Goal: Task Accomplishment & Management: Manage account settings

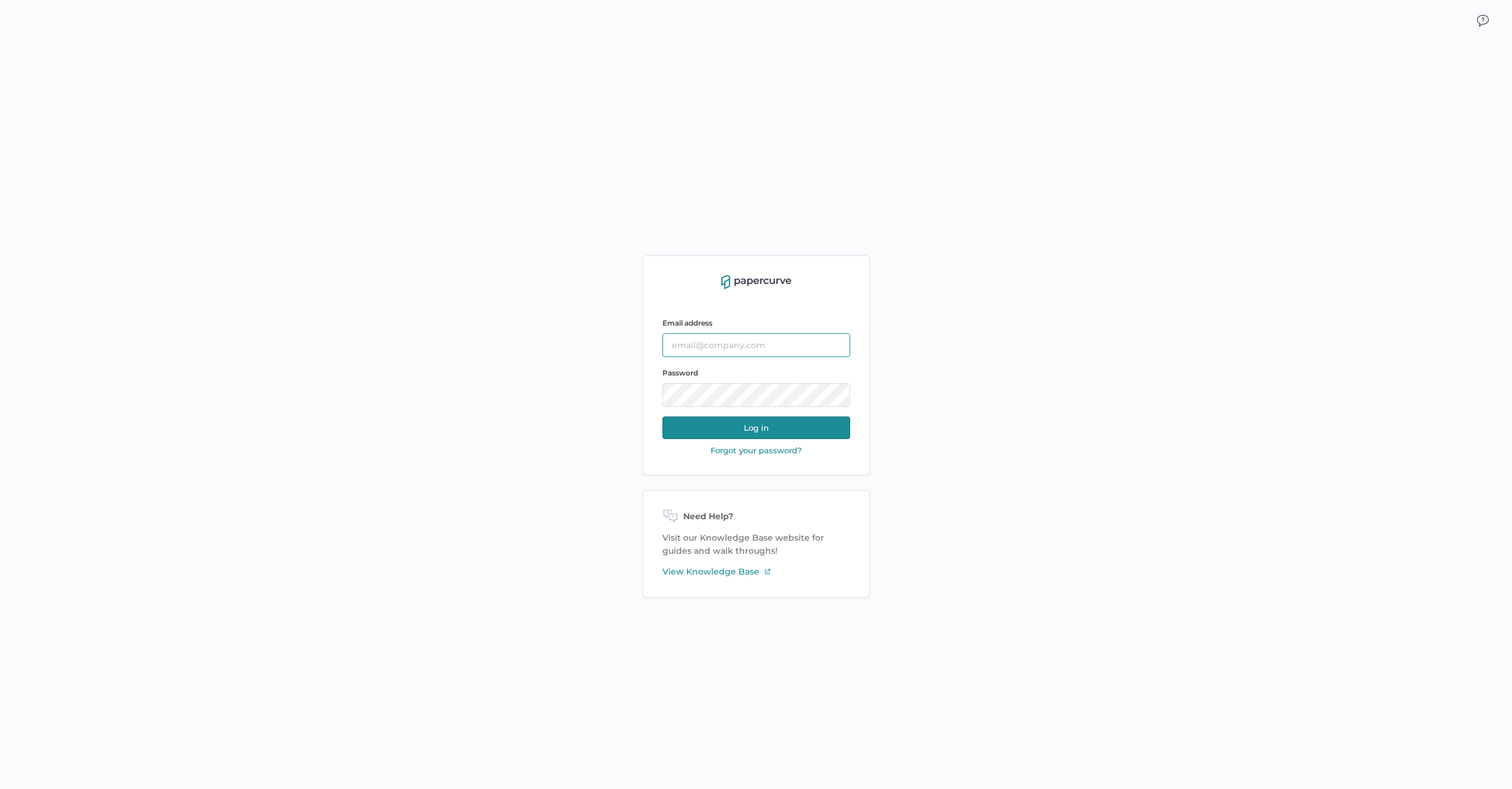
click at [750, 347] on input "text" at bounding box center [756, 345] width 188 height 24
type input "antonio.salumbides@papercurve.com"
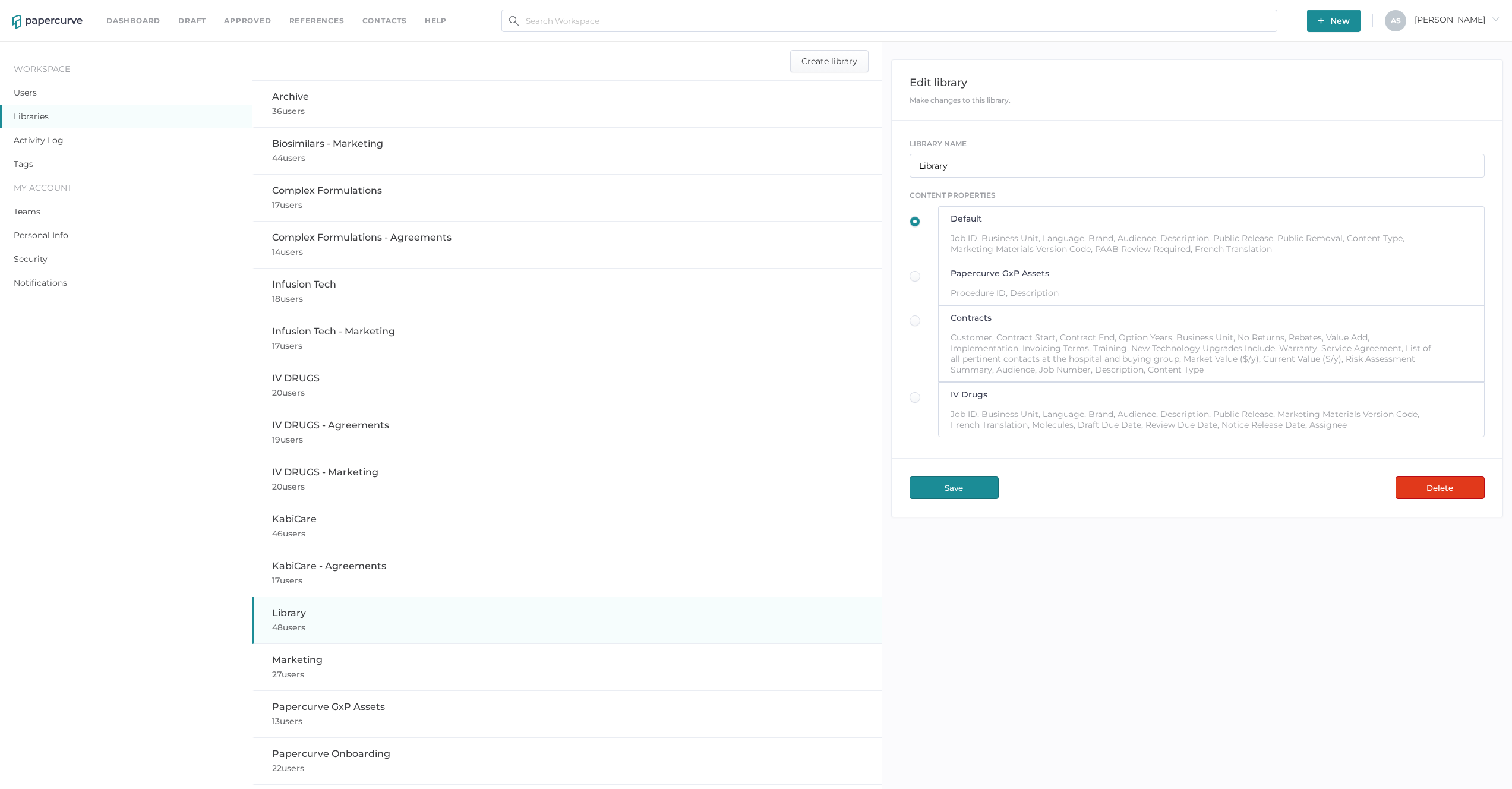
click at [1415, 482] on button "Delete" at bounding box center [1440, 488] width 89 height 23
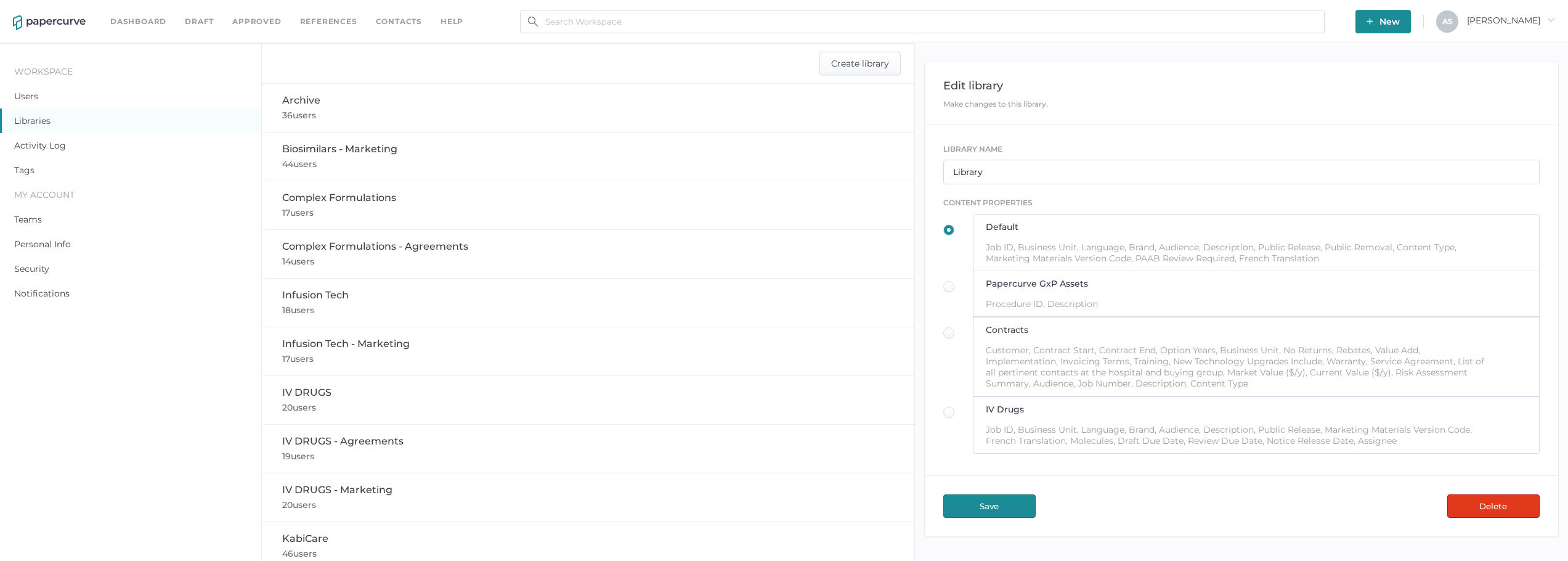
click at [1521, 509] on button "Delete" at bounding box center [1493, 506] width 92 height 23
click at [1479, 500] on button "Delete" at bounding box center [1493, 506] width 92 height 23
click at [1400, 18] on span "New" at bounding box center [1383, 22] width 34 height 23
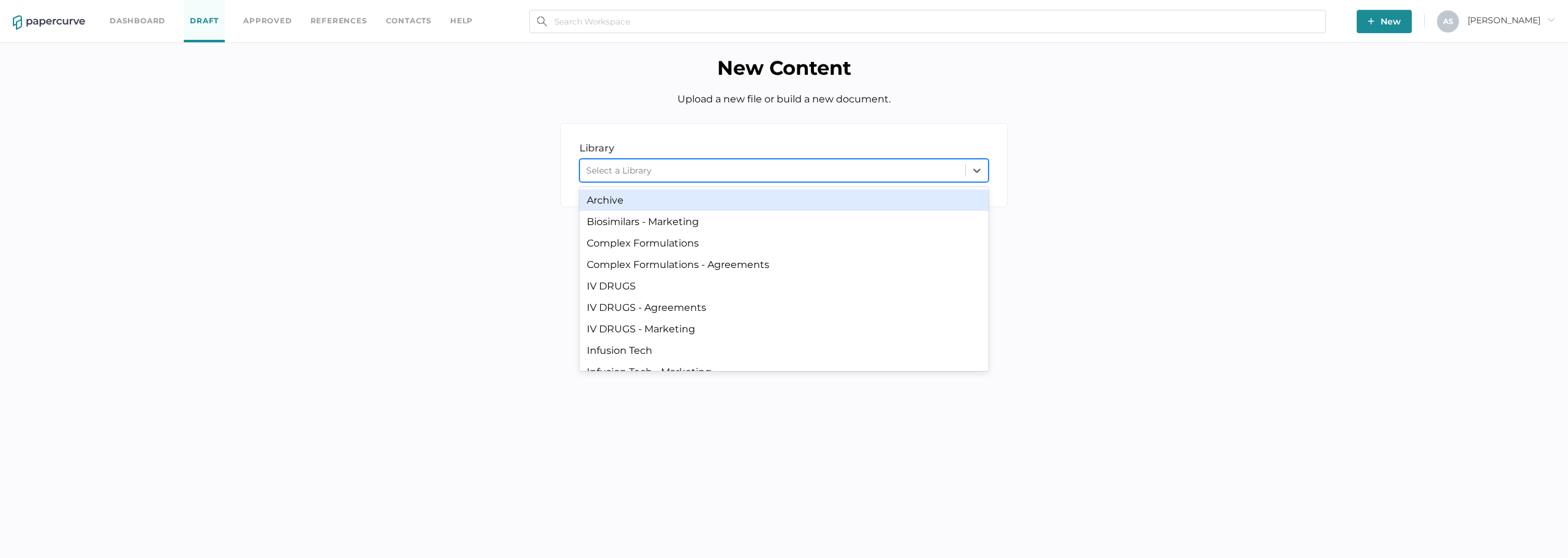
click at [878, 164] on div "Select a Library" at bounding box center [773, 170] width 385 height 19
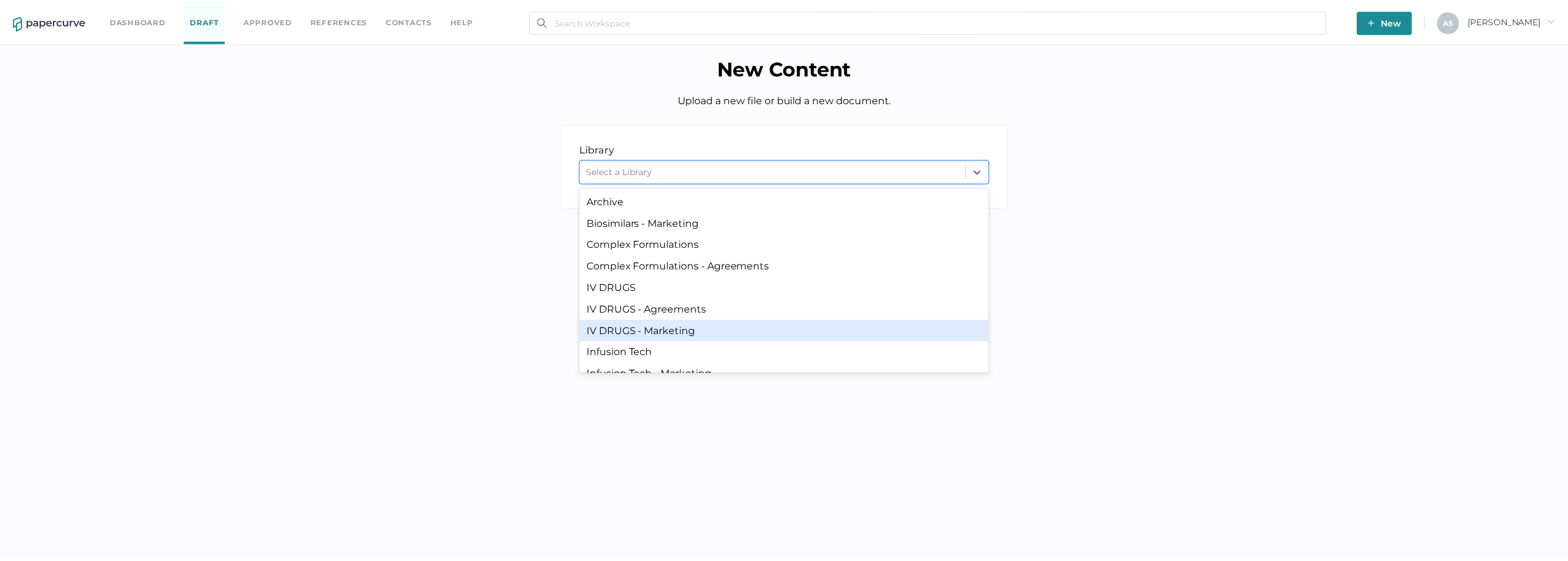
scroll to position [144, 0]
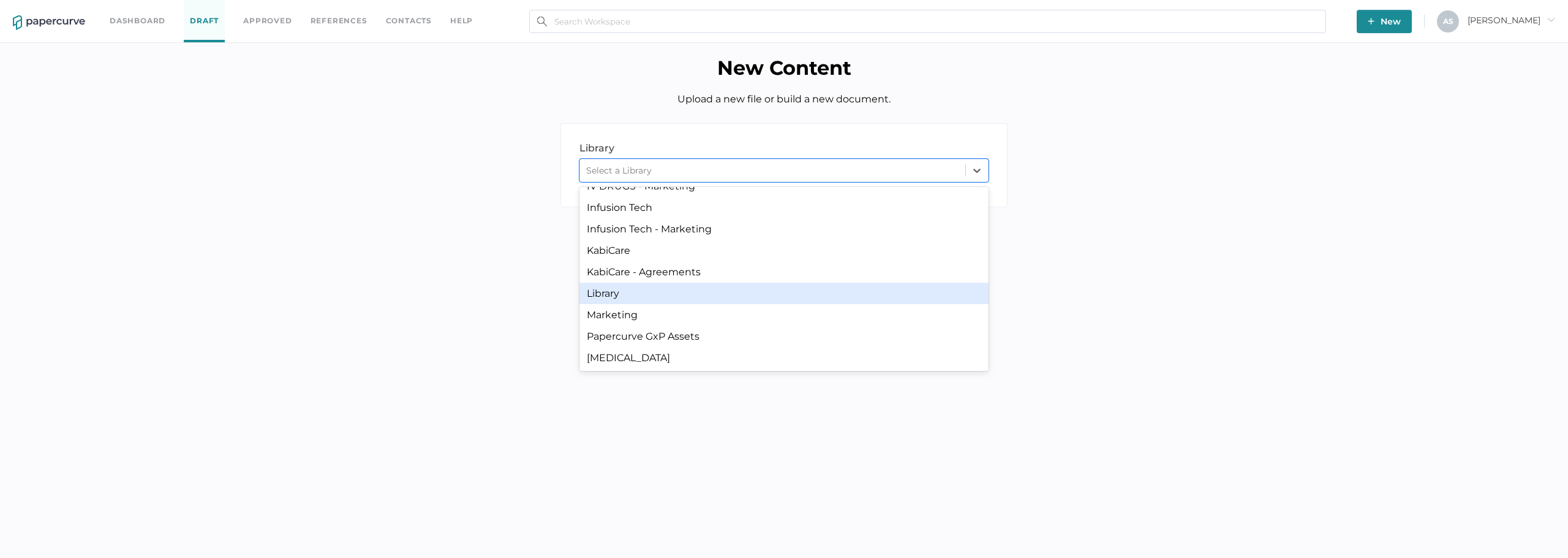
click at [795, 285] on div "Library" at bounding box center [784, 294] width 409 height 22
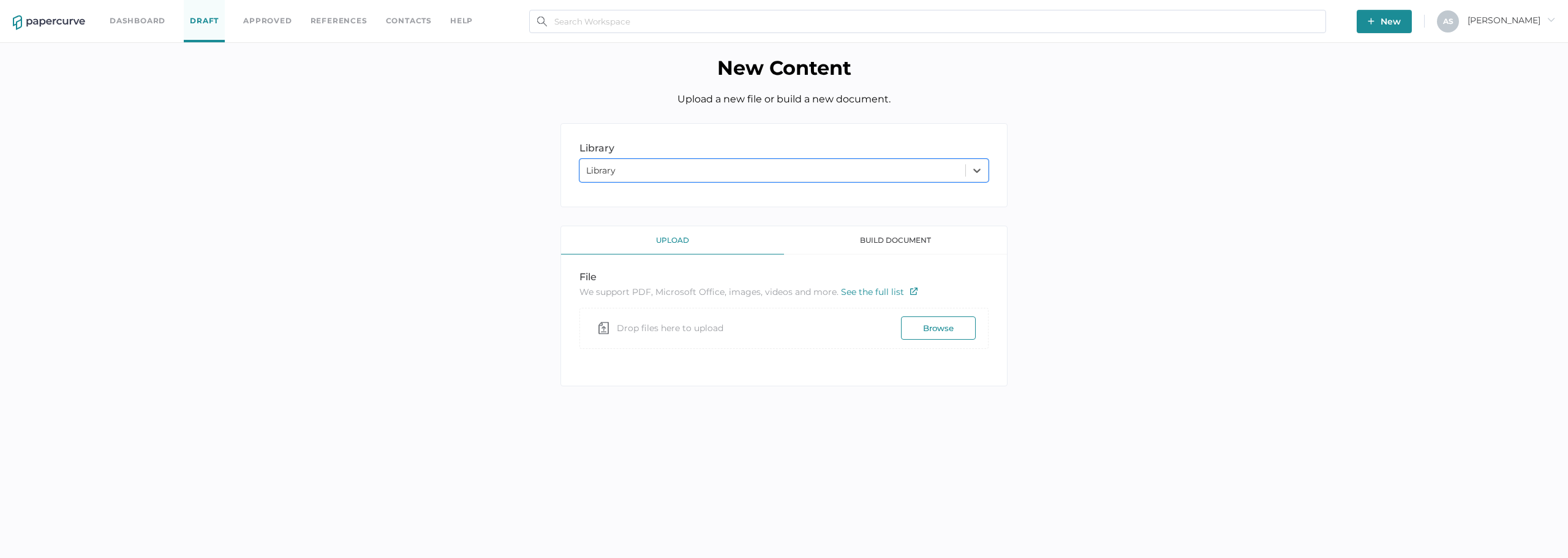
click at [898, 249] on div "build document" at bounding box center [895, 240] width 223 height 28
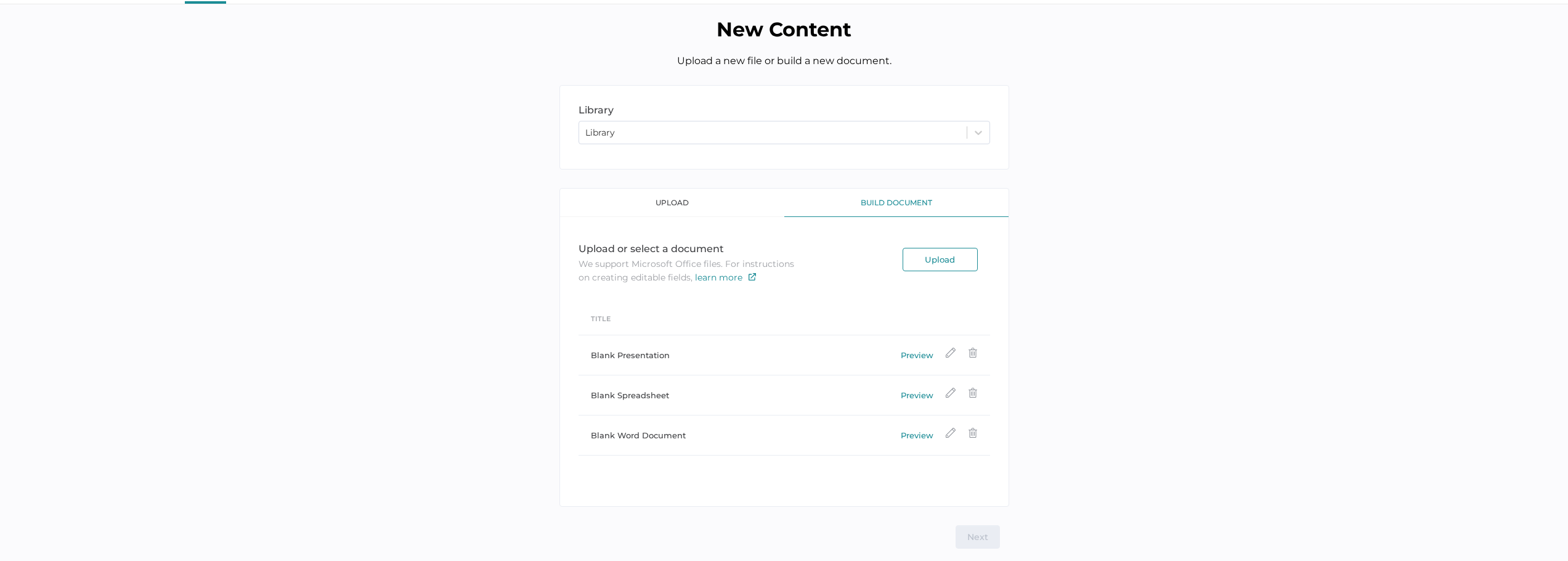
scroll to position [45, 0]
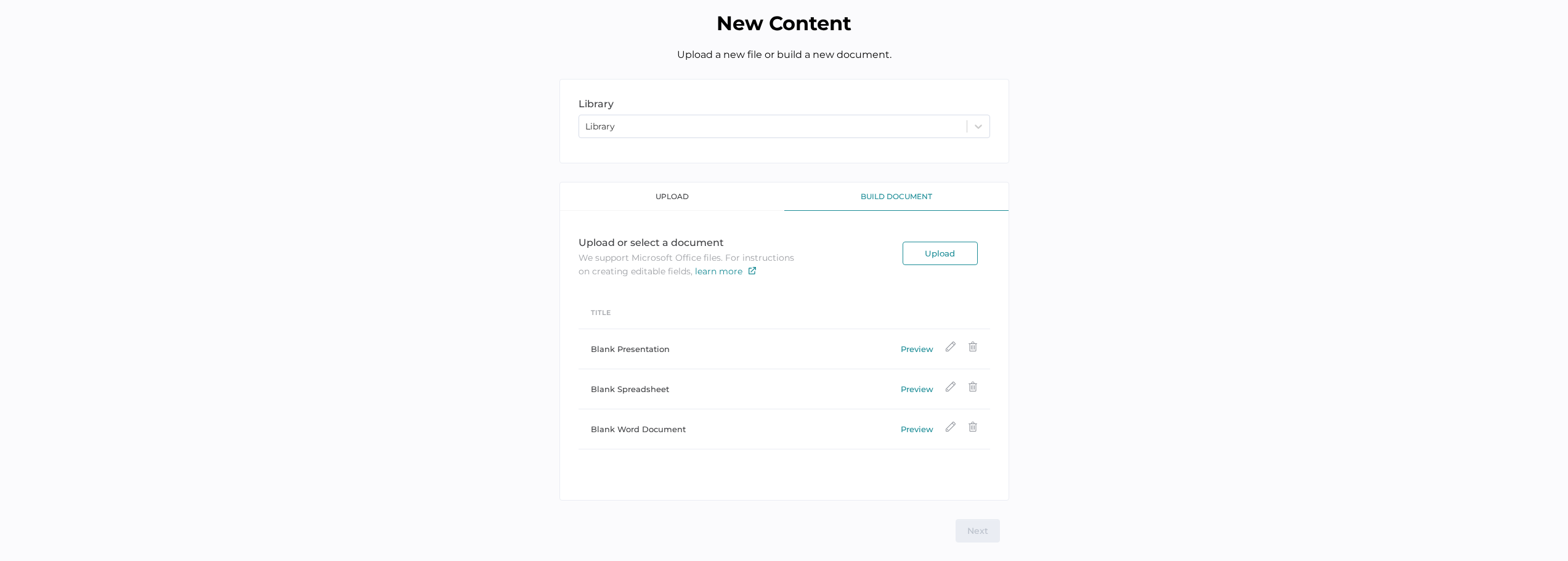
click at [1088, 362] on div "library LIBRARY Library upload build document Upload or select a document We su…" at bounding box center [784, 310] width 1549 height 463
click at [1070, 381] on div "library LIBRARY Library upload build document Upload or select a document We su…" at bounding box center [784, 310] width 1549 height 463
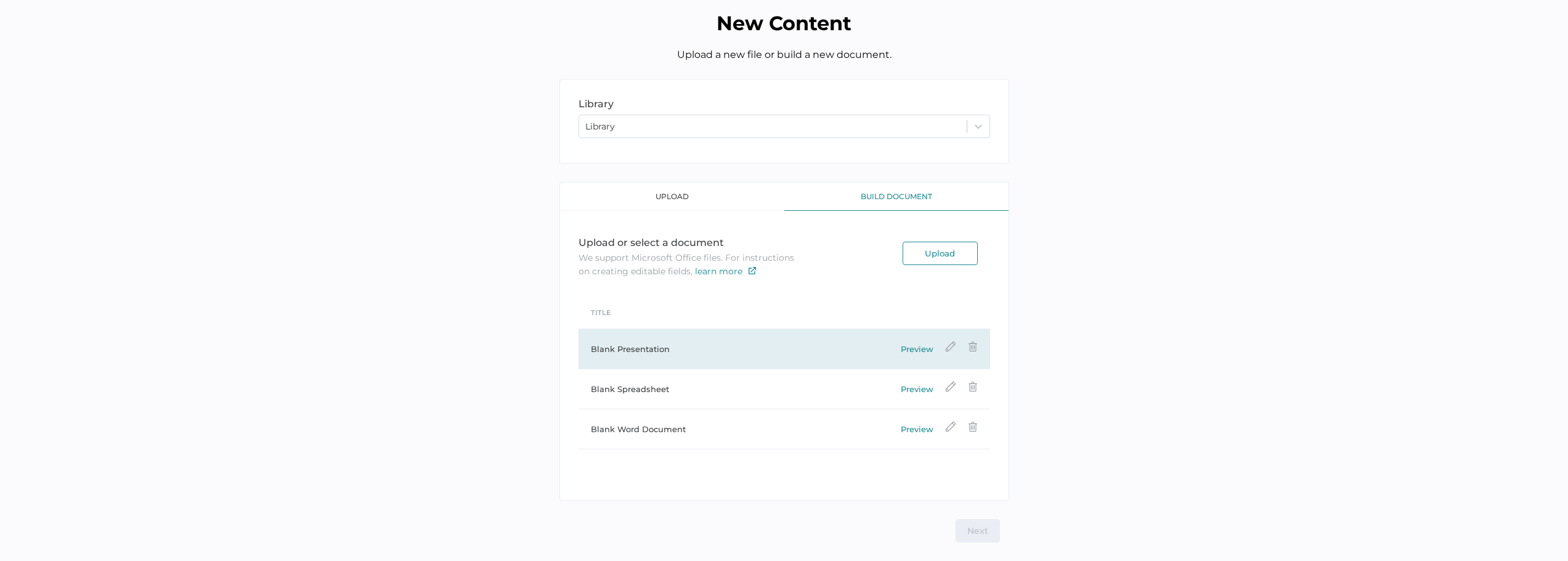
click at [973, 346] on img at bounding box center [973, 346] width 10 height 10
type input "Blank Presentation"
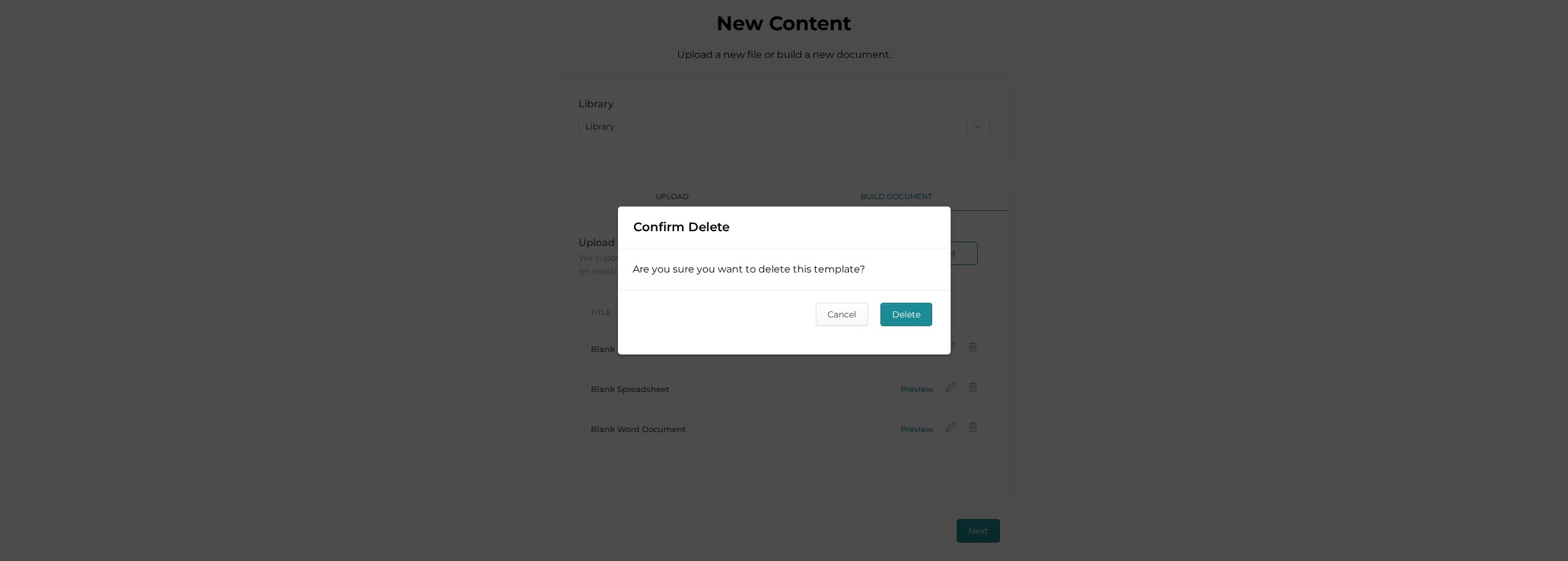
click at [920, 310] on span "Delete" at bounding box center [906, 314] width 28 height 22
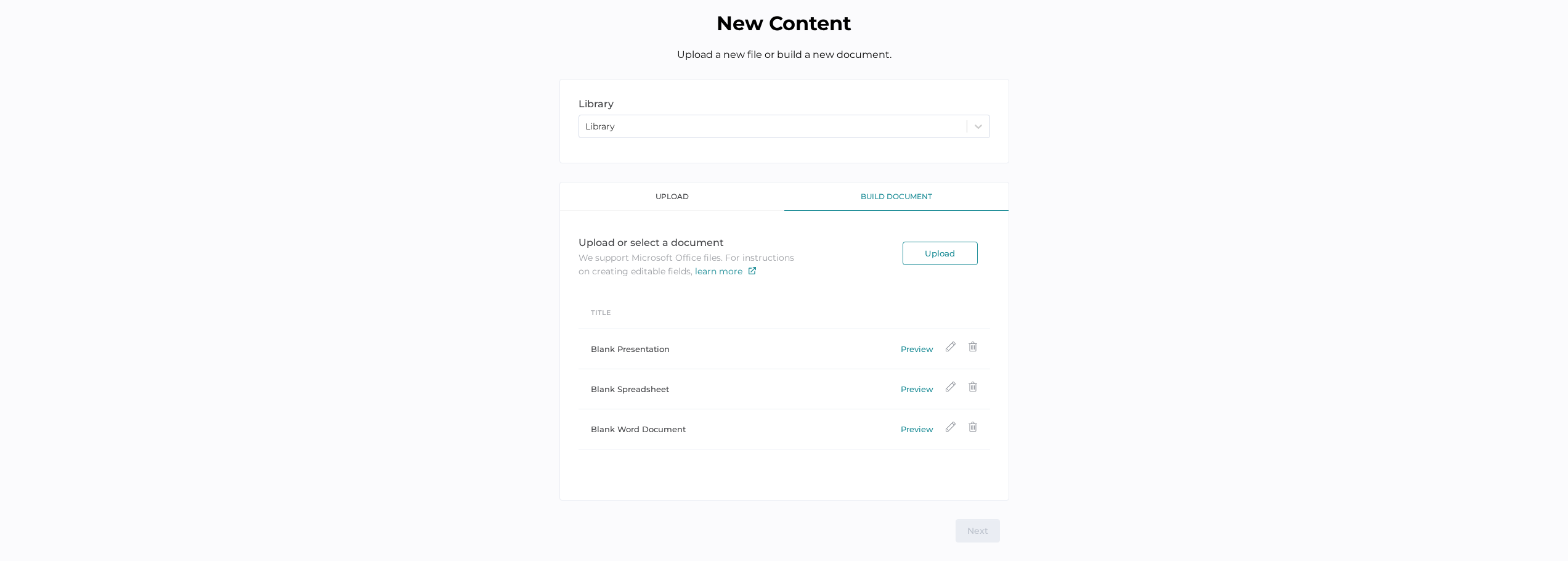
click at [1322, 340] on div "library LIBRARY Library upload build document Upload or select a document We su…" at bounding box center [784, 310] width 1549 height 463
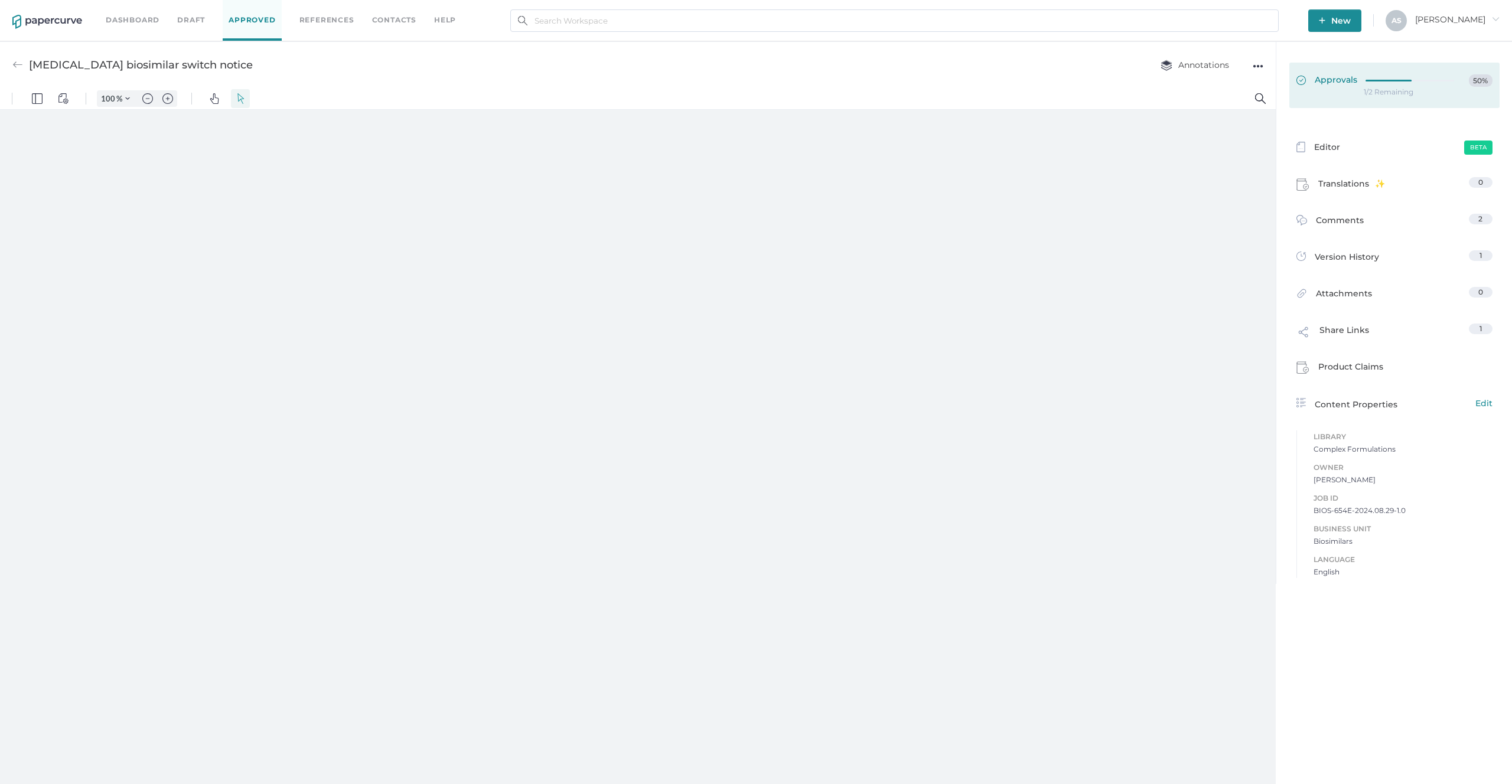
type input "181"
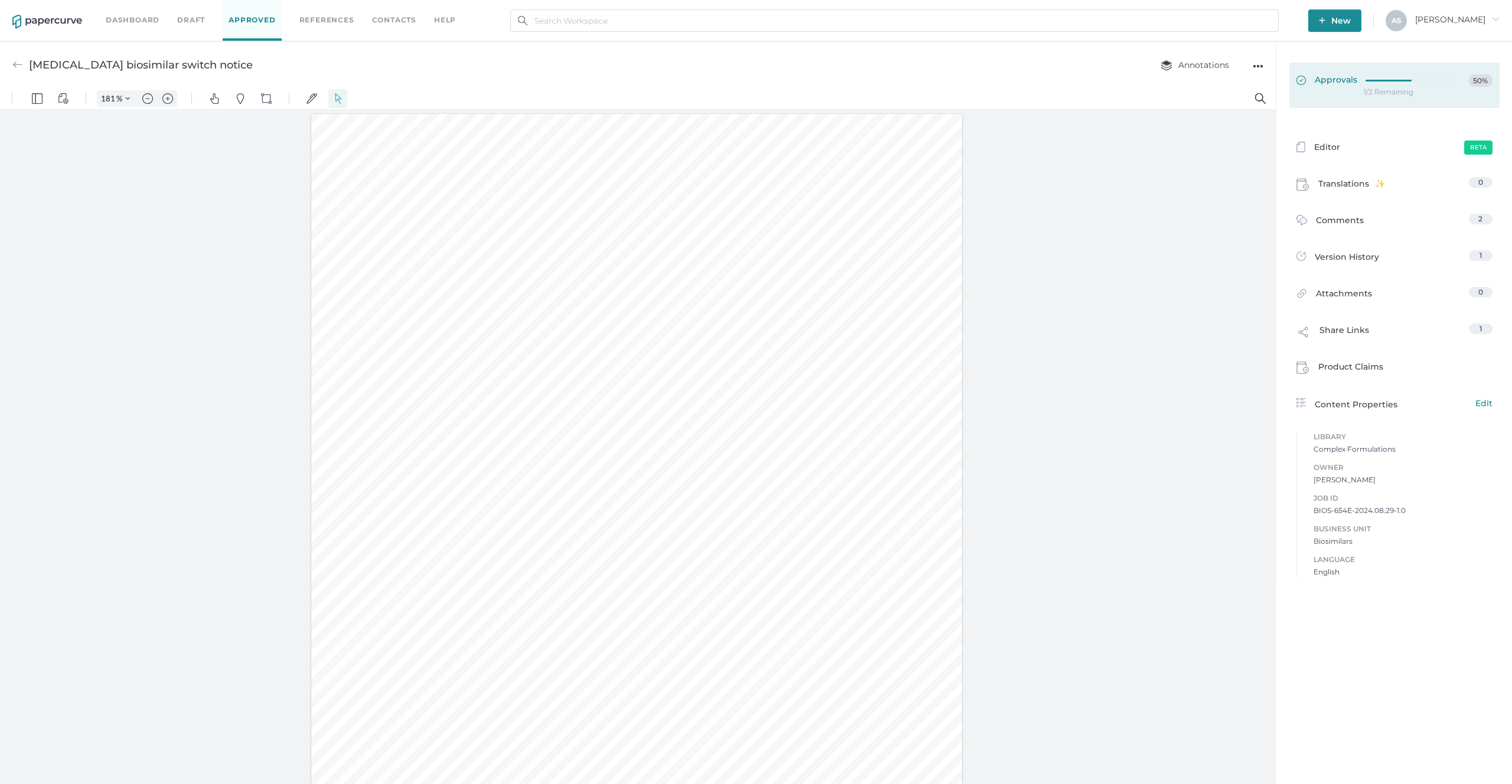
scroll to position [1, 0]
click at [1386, 76] on div at bounding box center [1413, 79] width 96 height 9
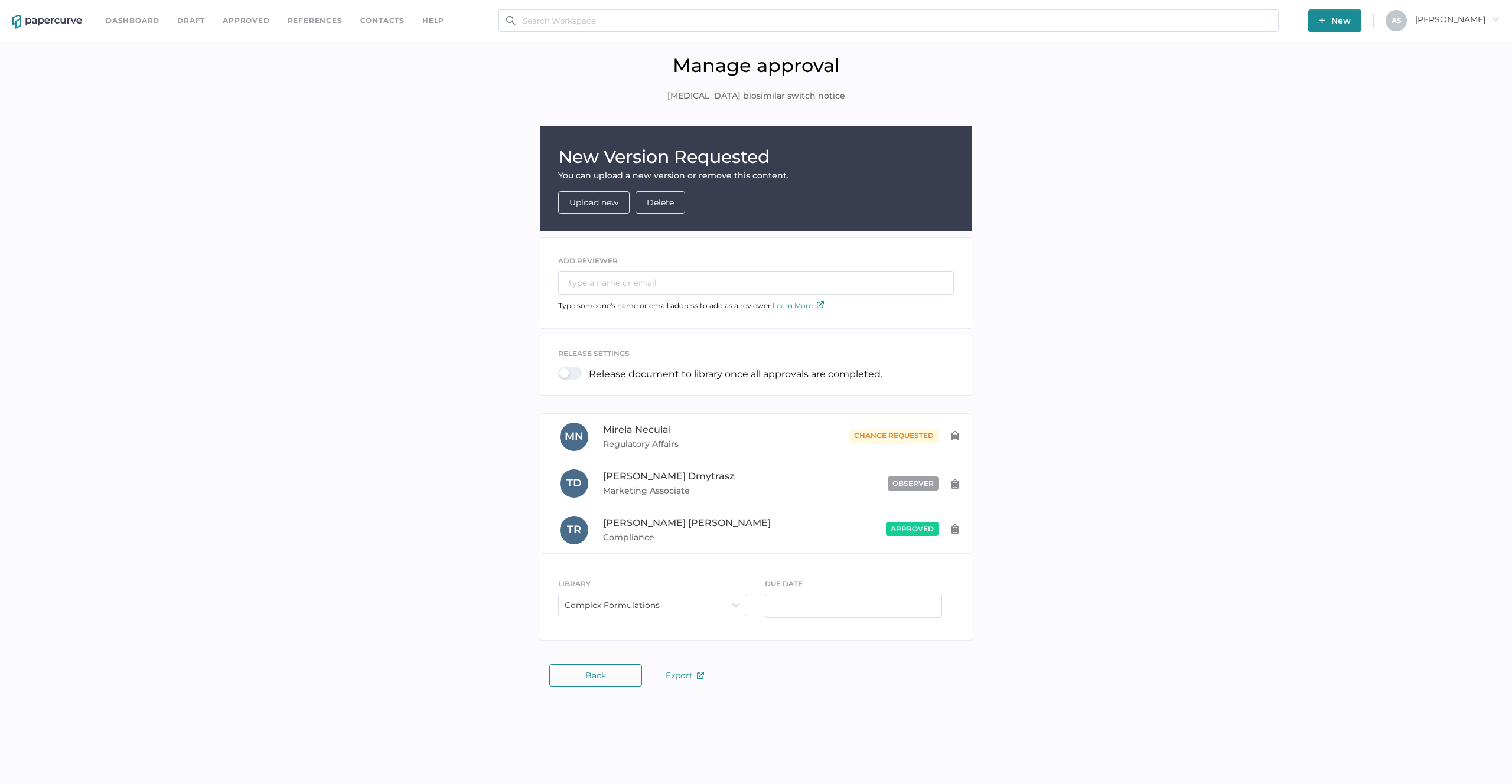
click at [1075, 127] on div "New Version Requested You can upload a new version or remove this content. Uplo…" at bounding box center [756, 386] width 1494 height 520
click at [192, 24] on link "Draft" at bounding box center [191, 20] width 28 height 13
click at [449, 264] on div "New Version Requested You can upload a new version or remove this content. Uplo…" at bounding box center [756, 386] width 1494 height 520
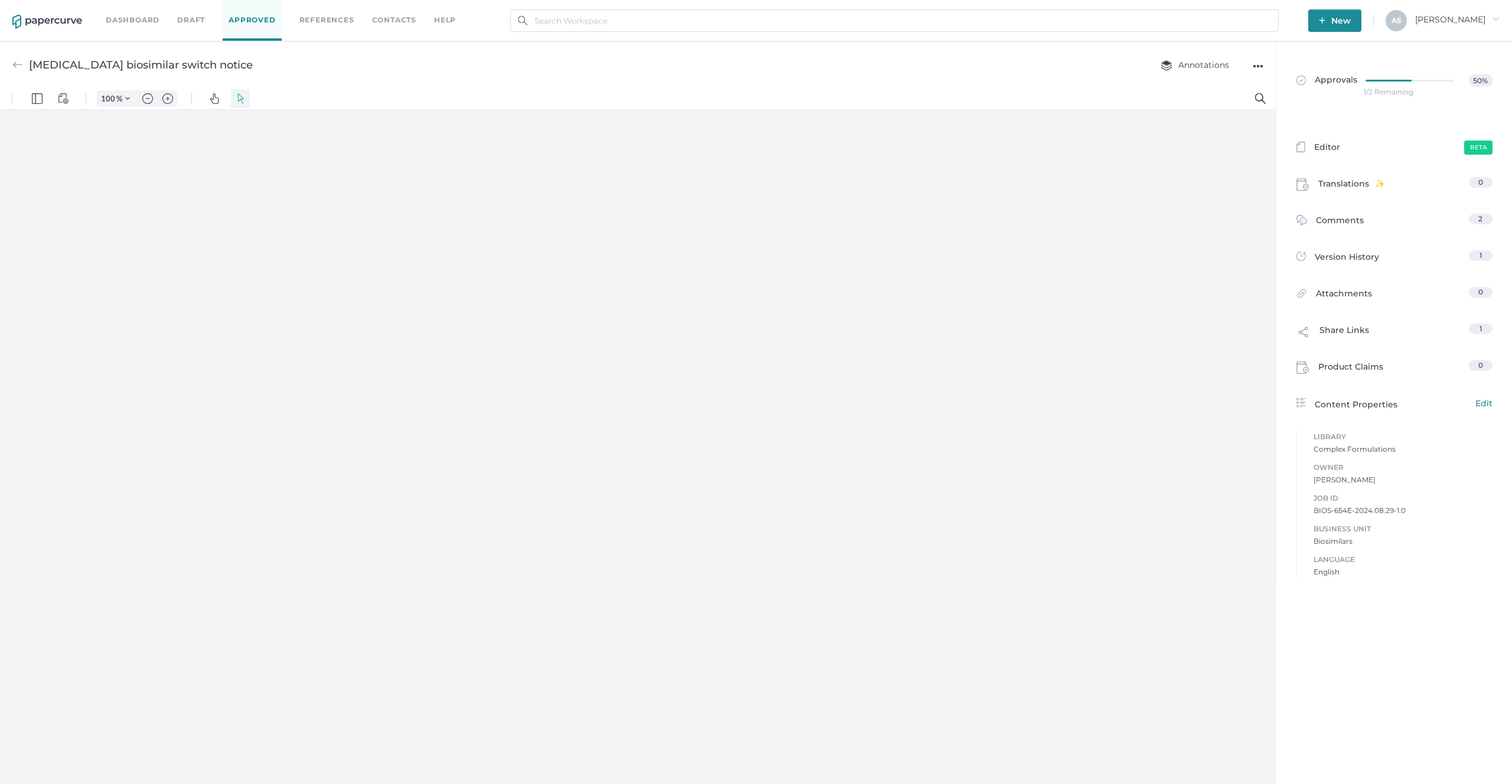
type input "181"
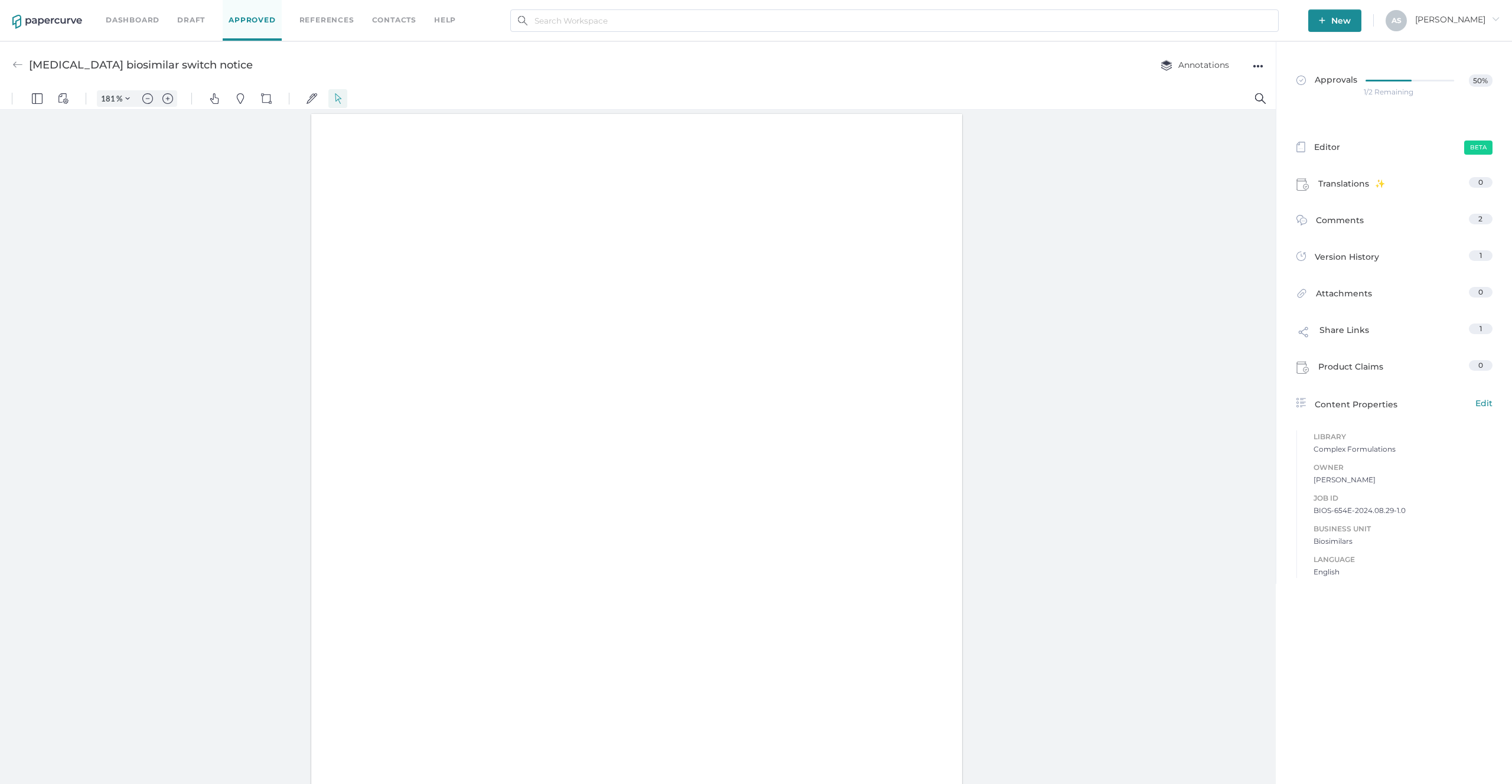
scroll to position [1, 0]
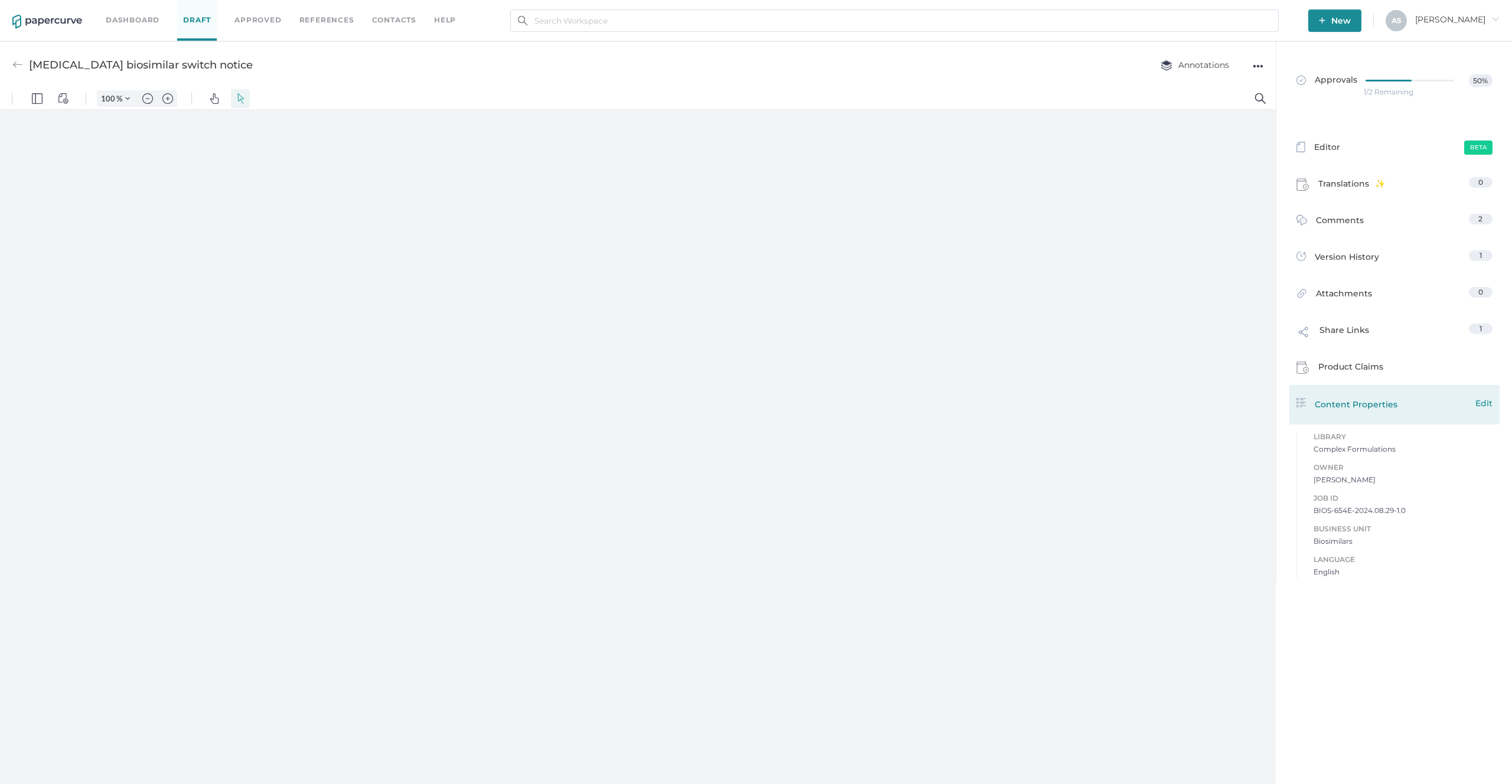
type input "181"
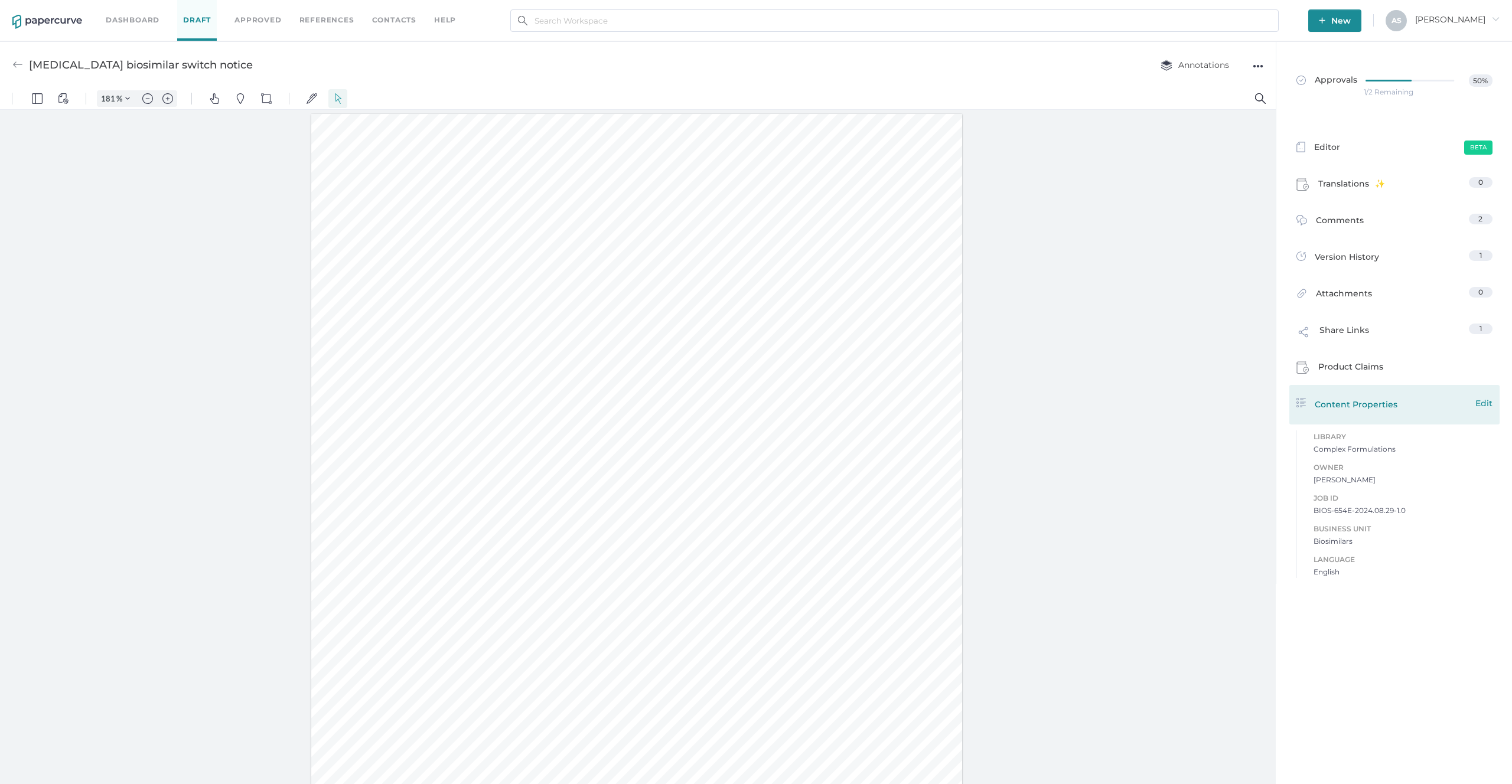
scroll to position [1, 0]
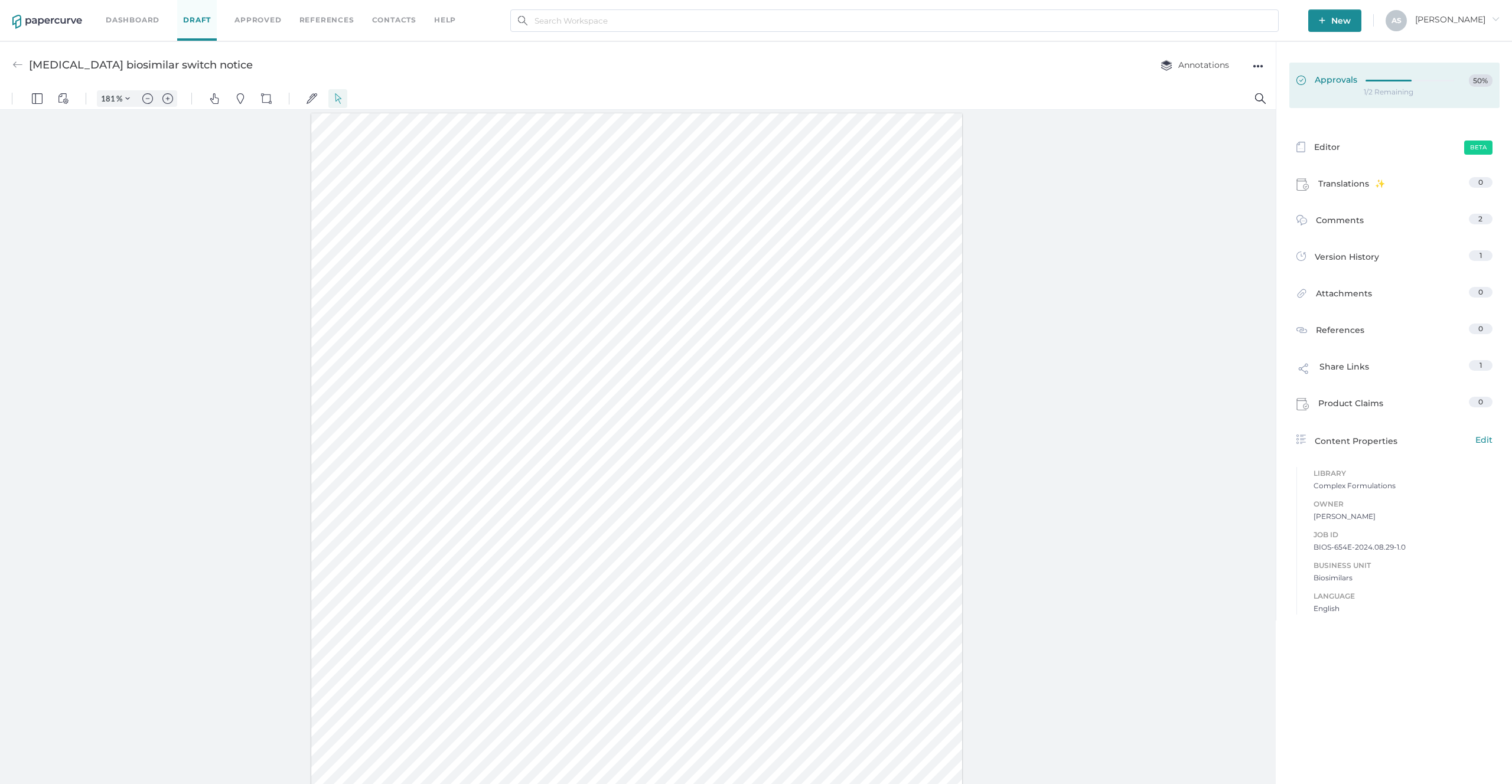
click at [1376, 80] on icon at bounding box center [1412, 80] width 94 height 0
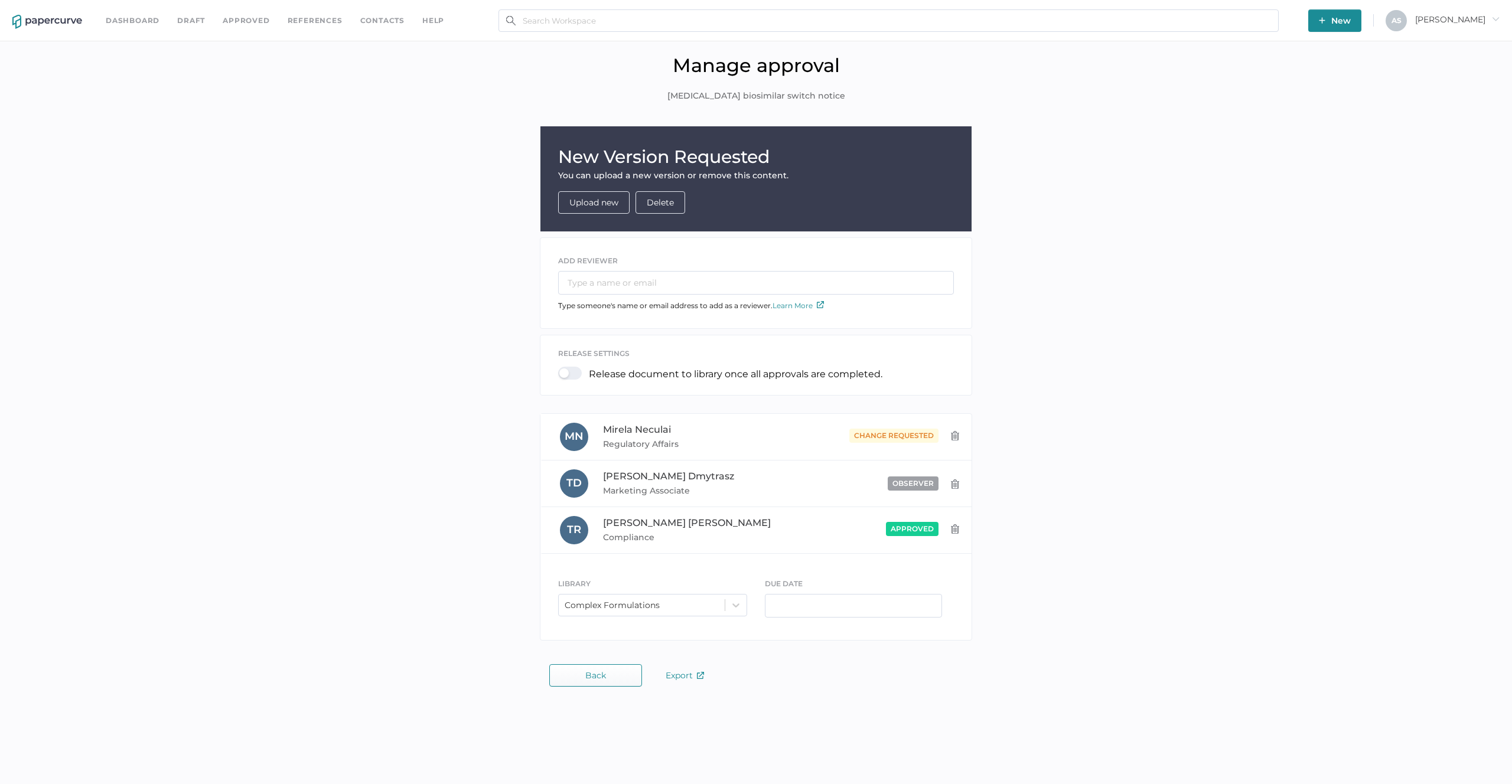
click at [1311, 395] on div "New Version Requested You can upload a new version or remove this content. Uplo…" at bounding box center [756, 386] width 1494 height 520
click at [196, 24] on link "Draft" at bounding box center [191, 20] width 28 height 13
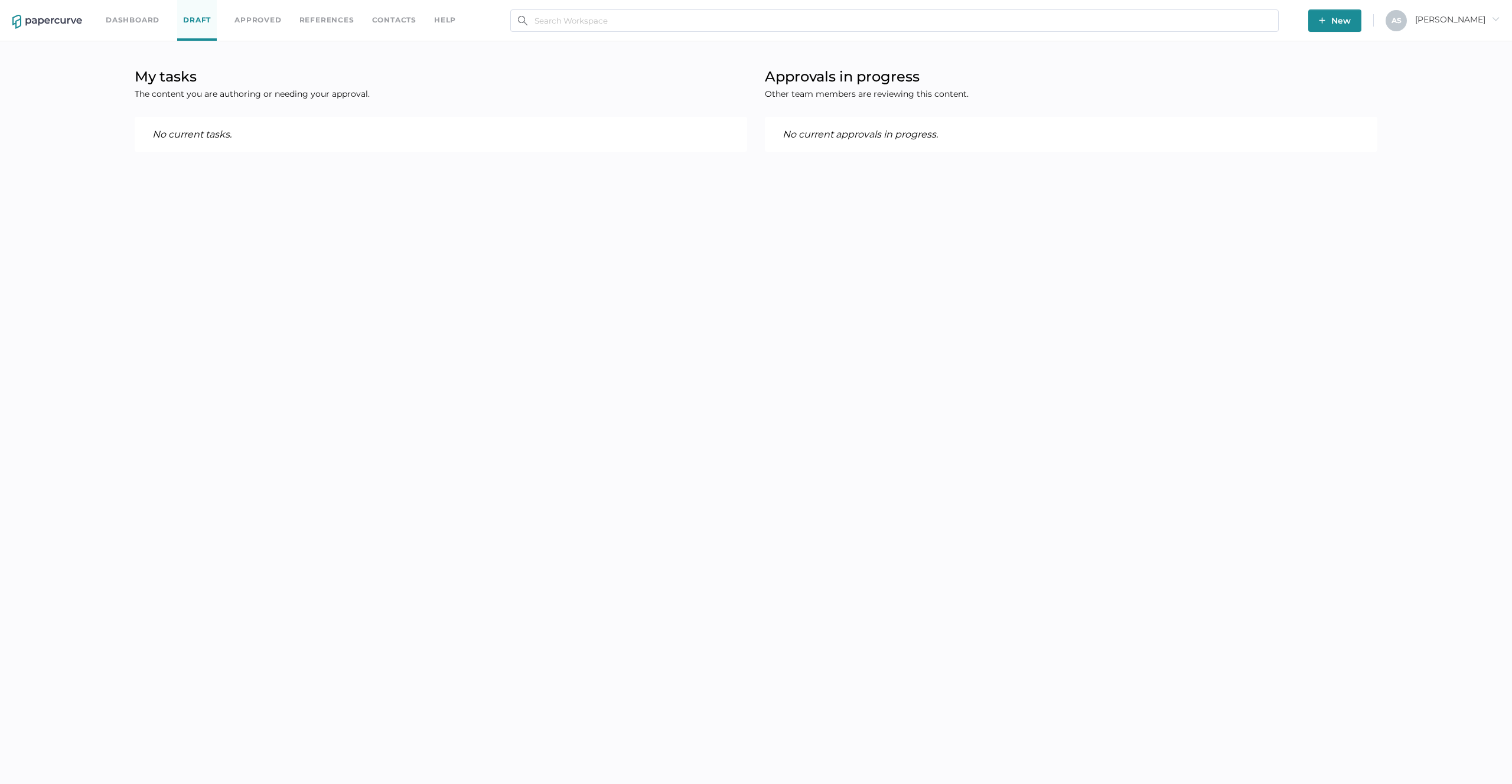
click at [1483, 19] on span "[PERSON_NAME]" at bounding box center [1457, 19] width 85 height 10
click at [1436, 132] on span "Audit View" at bounding box center [1439, 135] width 99 height 22
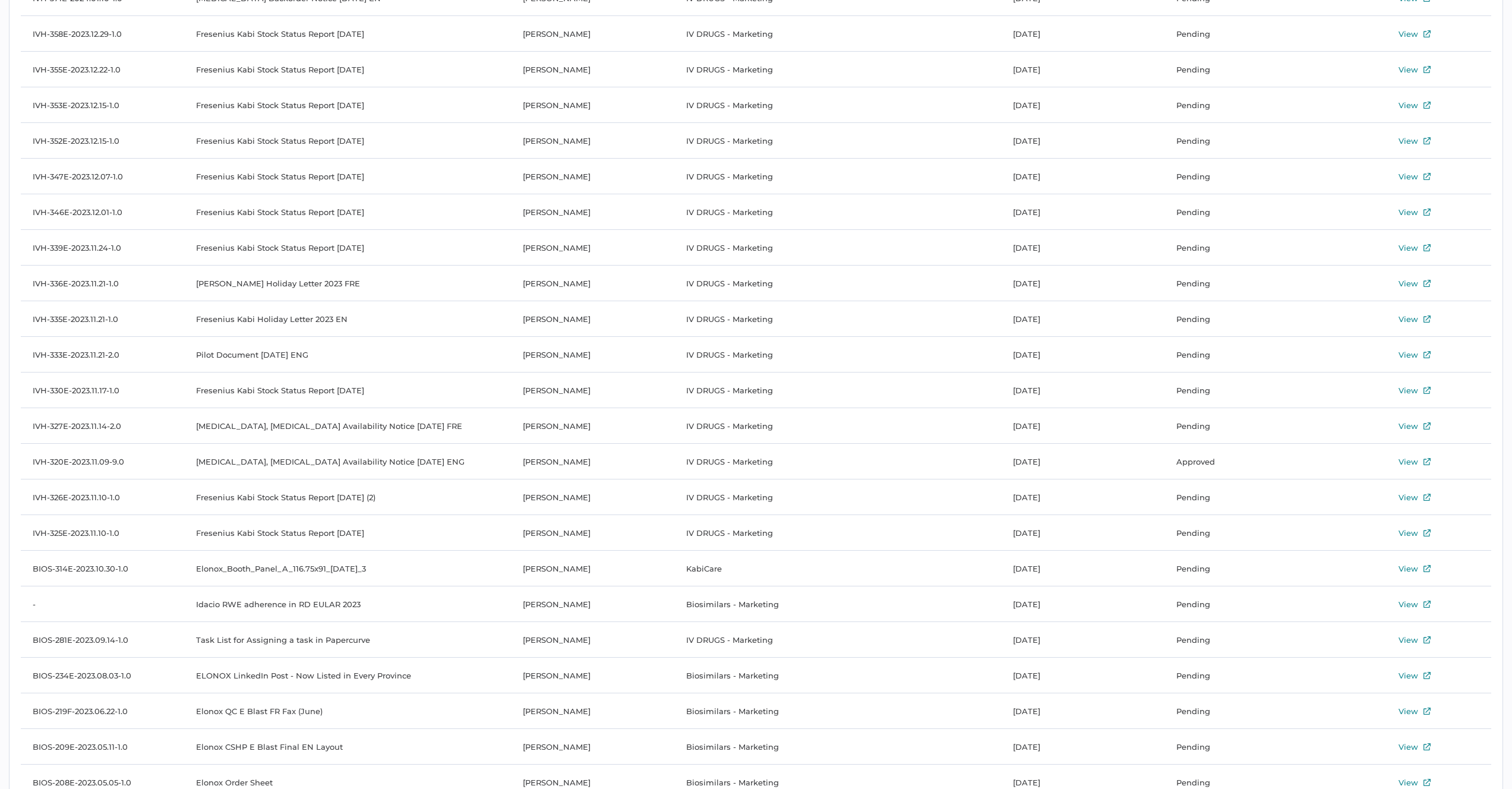
scroll to position [5005, 0]
